Goal: Find specific page/section: Find specific page/section

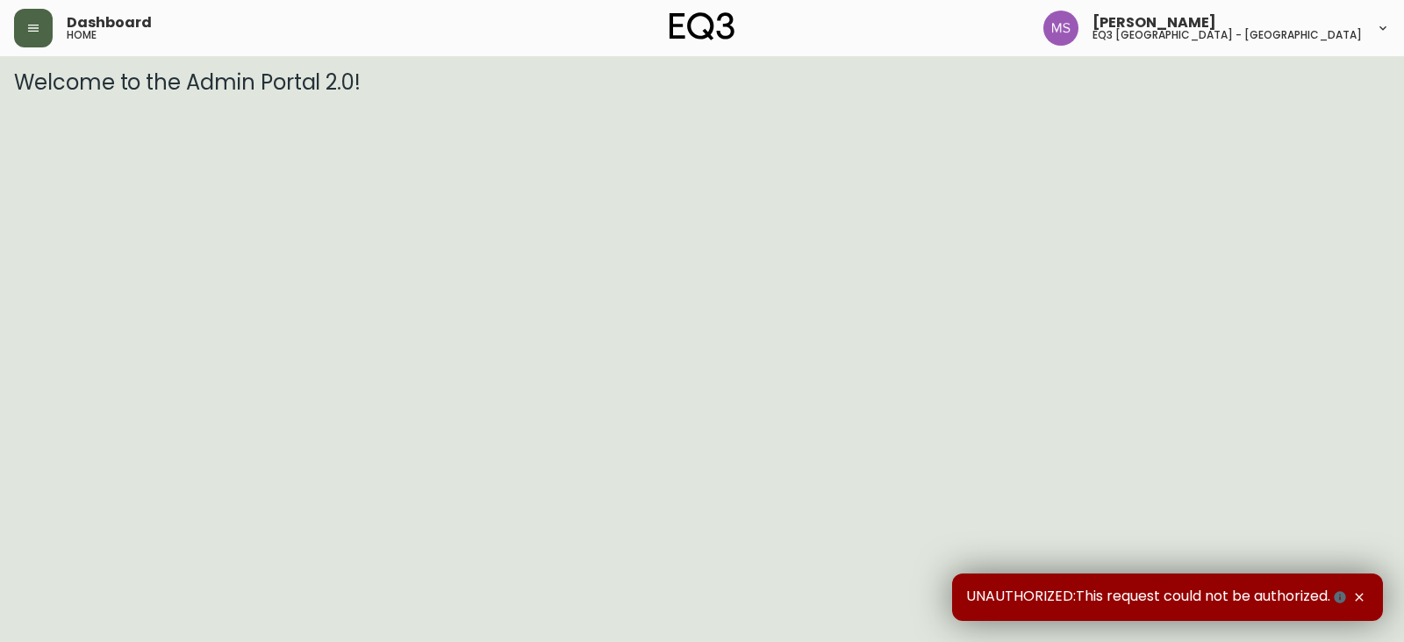
click at [32, 26] on icon "button" at bounding box center [33, 28] width 14 height 14
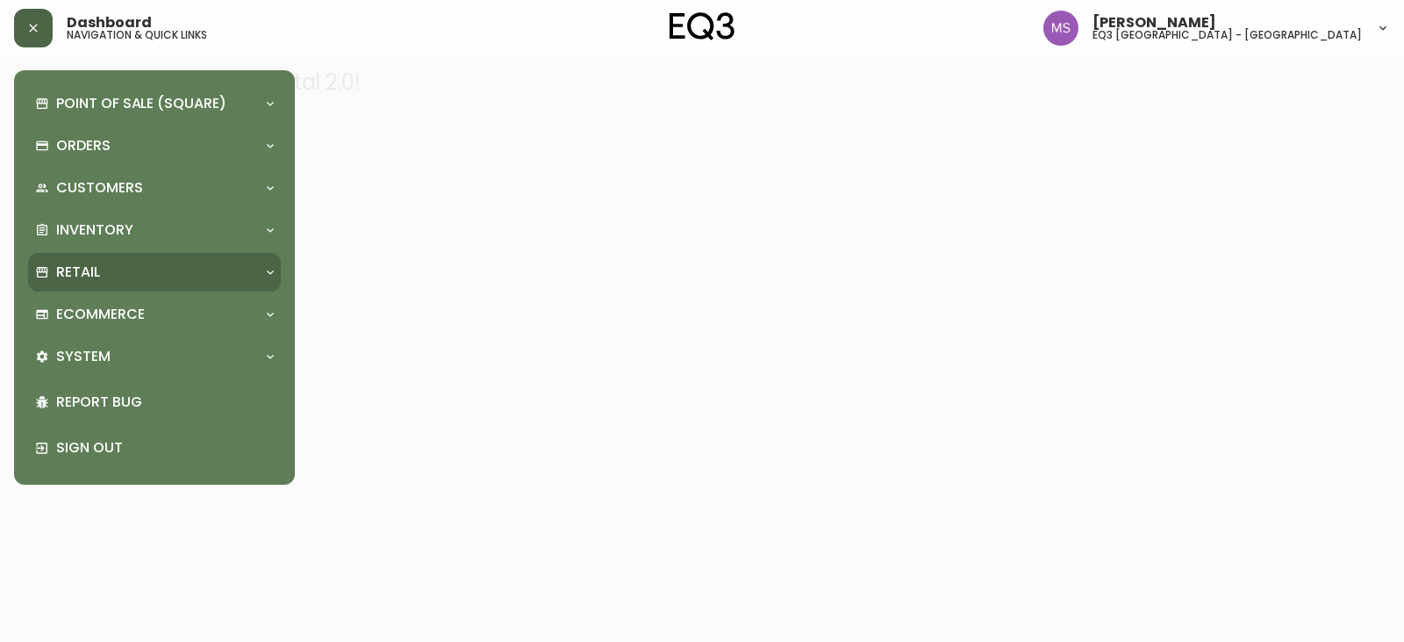
click at [114, 274] on div "Retail" at bounding box center [145, 271] width 221 height 19
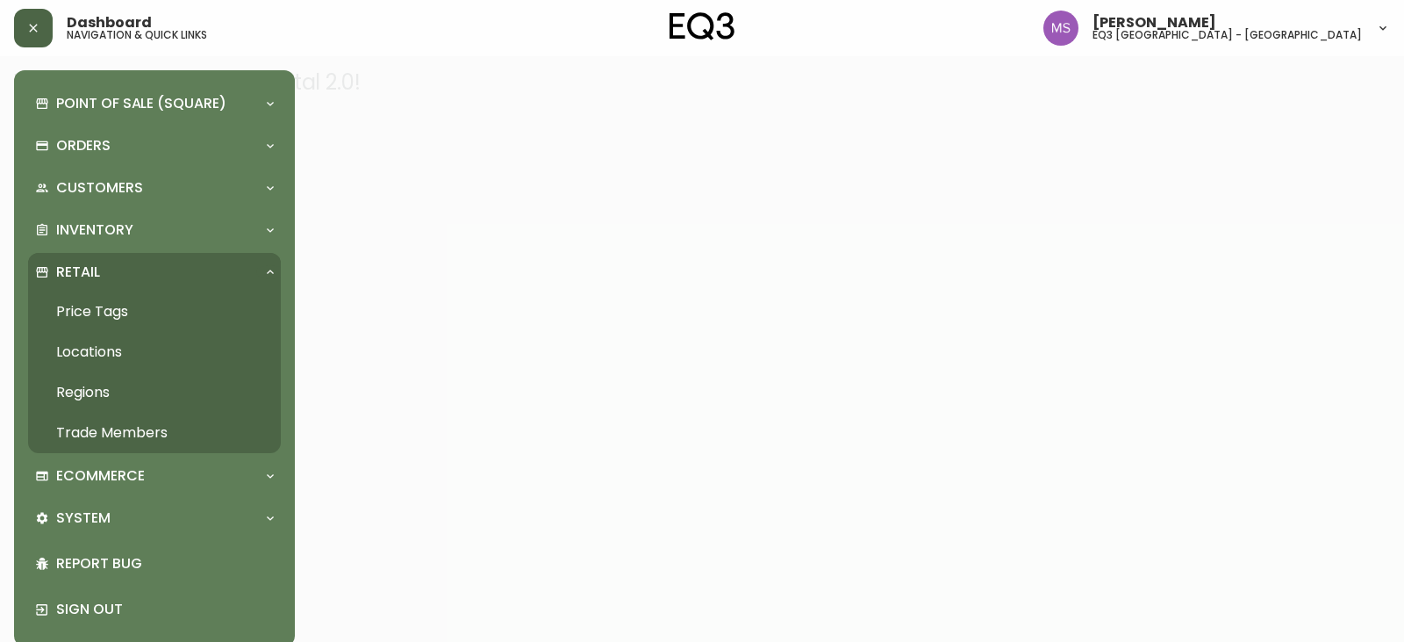
click at [118, 432] on link "Trade Members" at bounding box center [154, 433] width 253 height 40
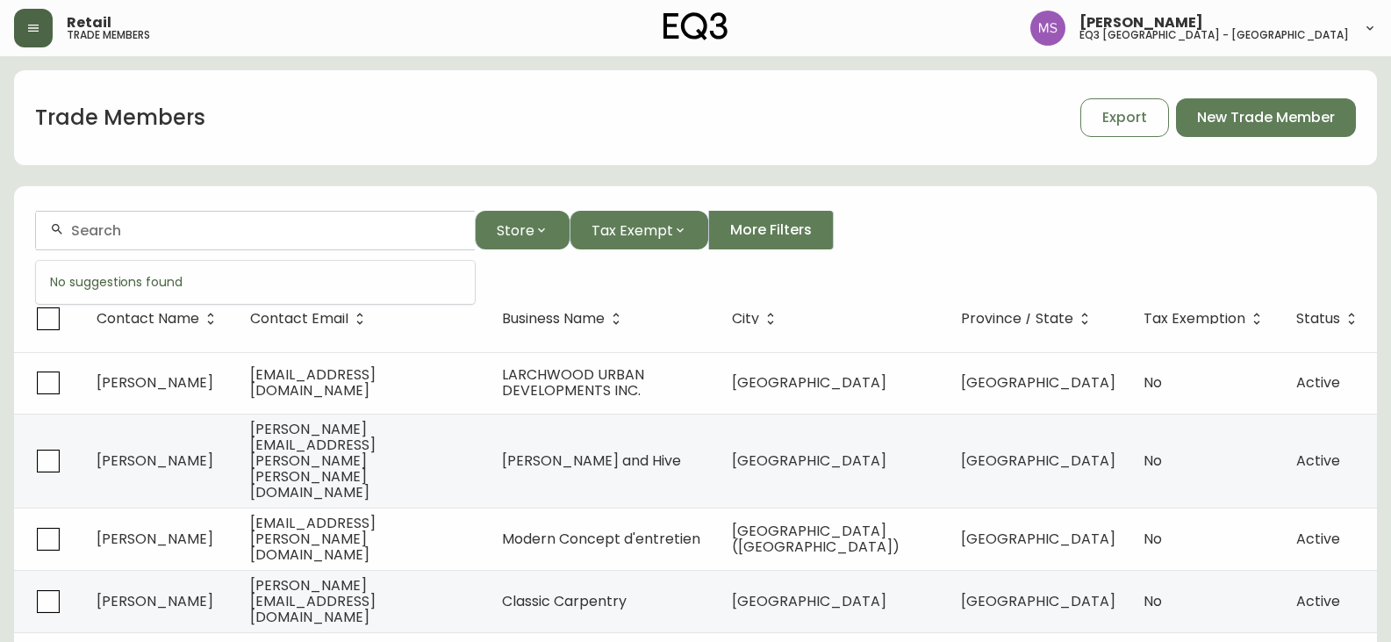
click at [141, 232] on input "text" at bounding box center [266, 230] width 390 height 17
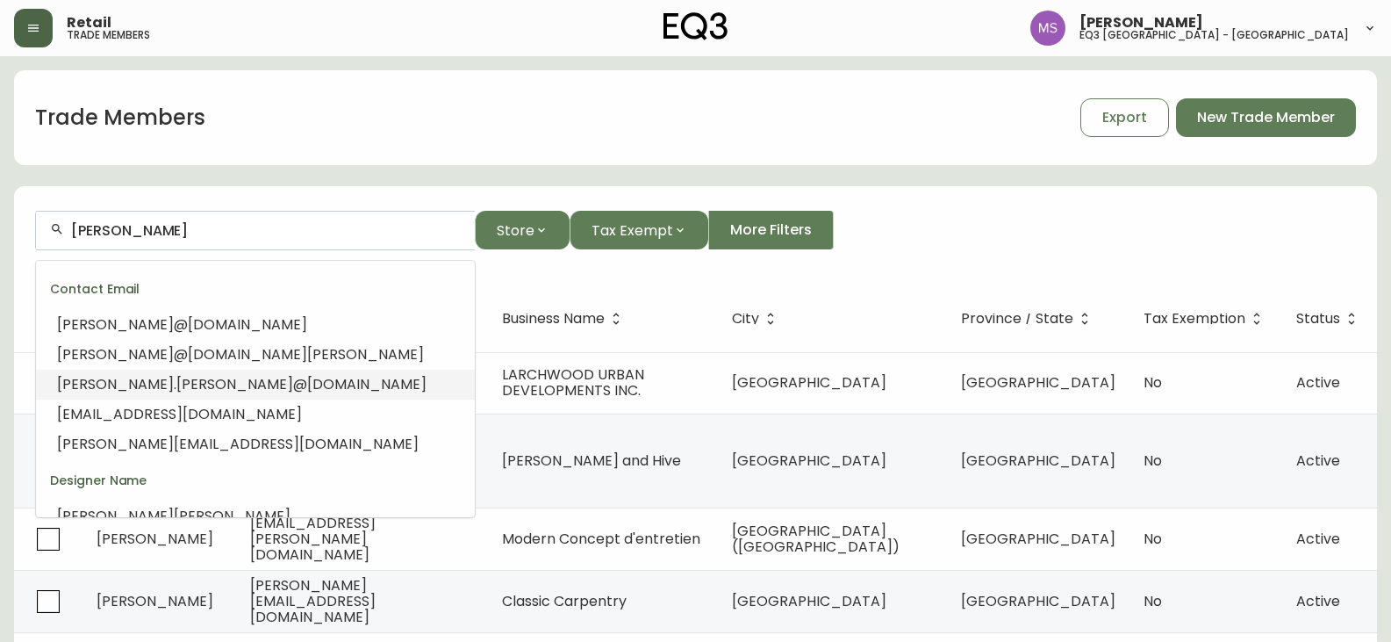
click at [293, 379] on span "@[DOMAIN_NAME]" at bounding box center [359, 384] width 133 height 20
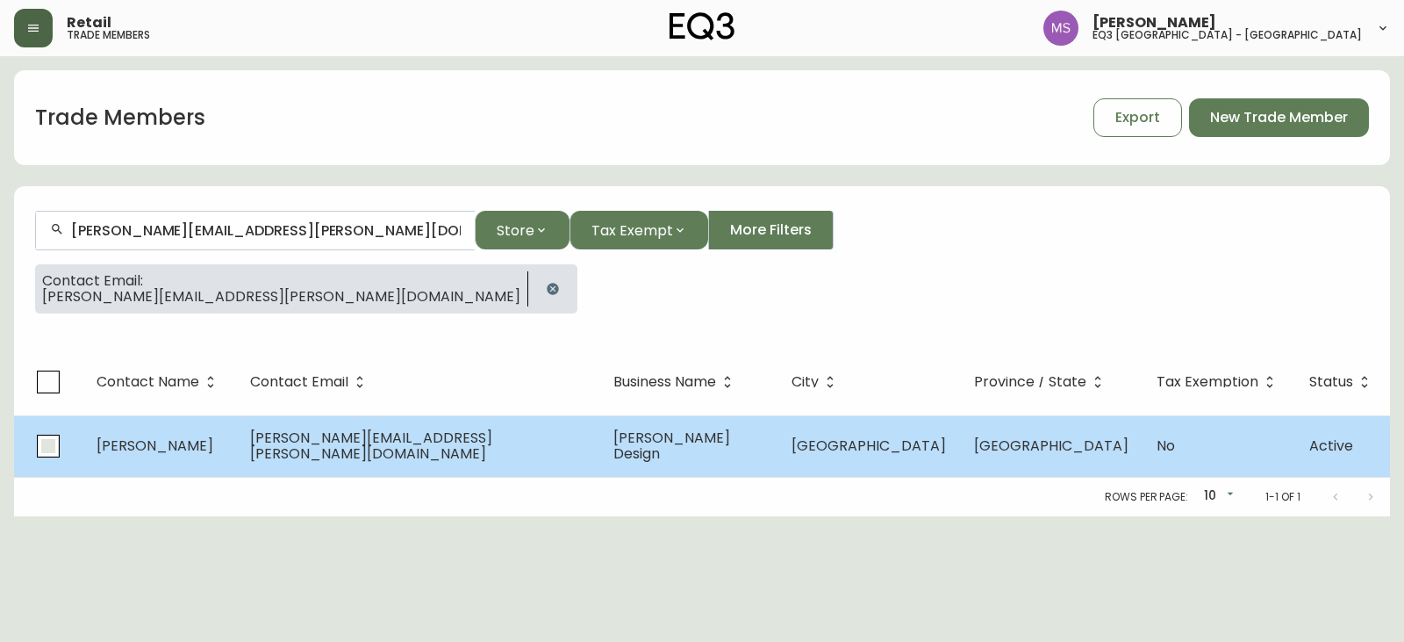
type input "[PERSON_NAME][EMAIL_ADDRESS][PERSON_NAME][DOMAIN_NAME]"
click at [47, 446] on input "checkbox" at bounding box center [48, 446] width 40 height 40
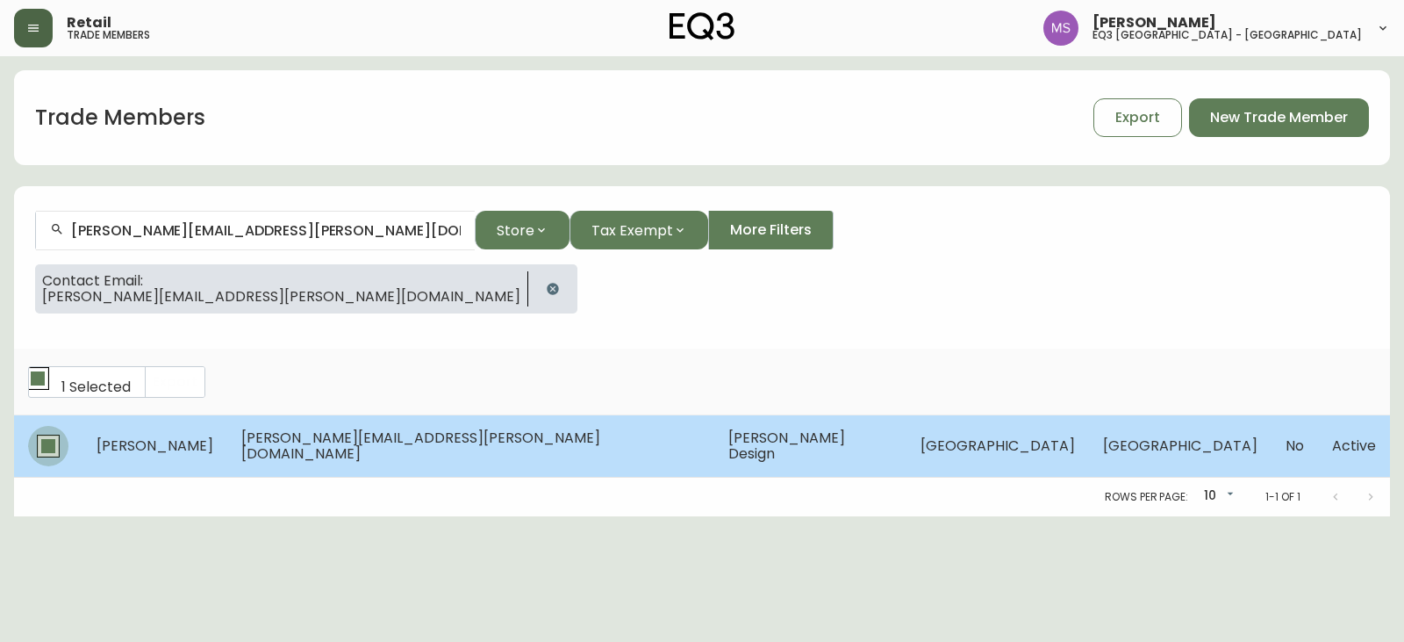
click at [47, 444] on input "checkbox" at bounding box center [48, 446] width 40 height 40
checkbox input "false"
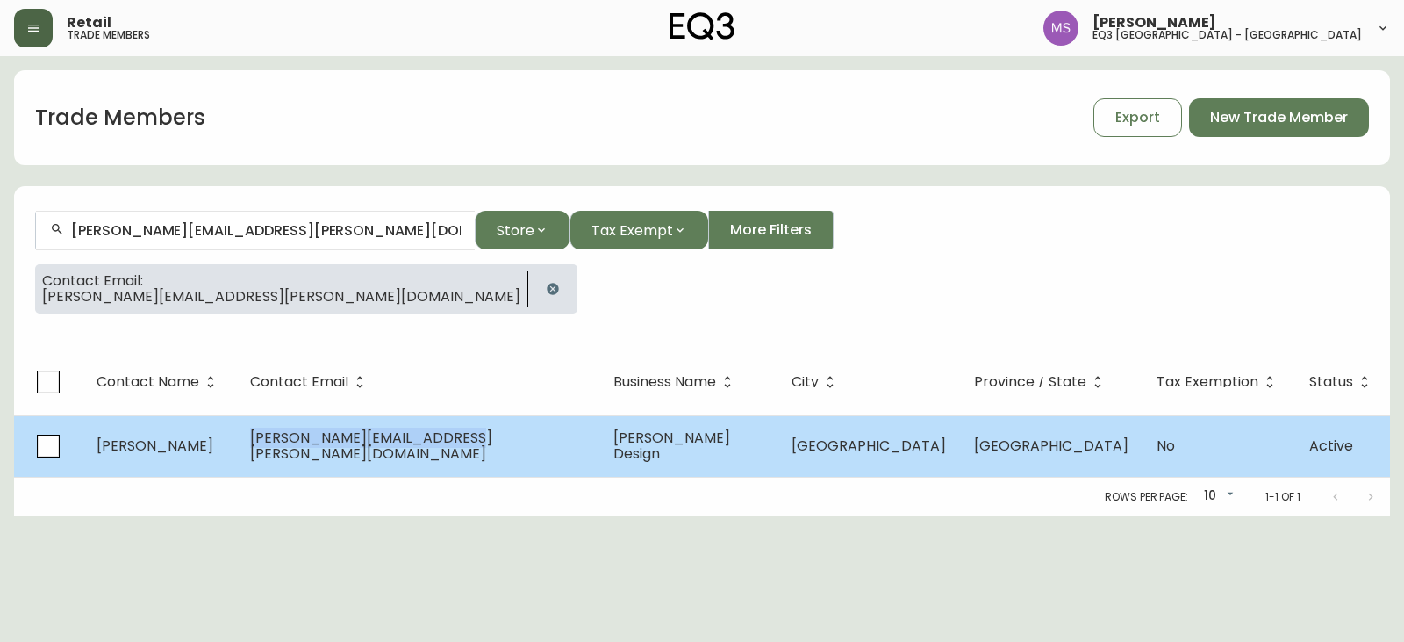
drag, startPoint x: 508, startPoint y: 442, endPoint x: 294, endPoint y: 454, distance: 214.5
click at [294, 454] on td "[PERSON_NAME][EMAIL_ADDRESS][PERSON_NAME][DOMAIN_NAME]" at bounding box center [417, 445] width 363 height 61
copy span "[PERSON_NAME][EMAIL_ADDRESS][PERSON_NAME][DOMAIN_NAME]"
